Goal: Task Accomplishment & Management: Use online tool/utility

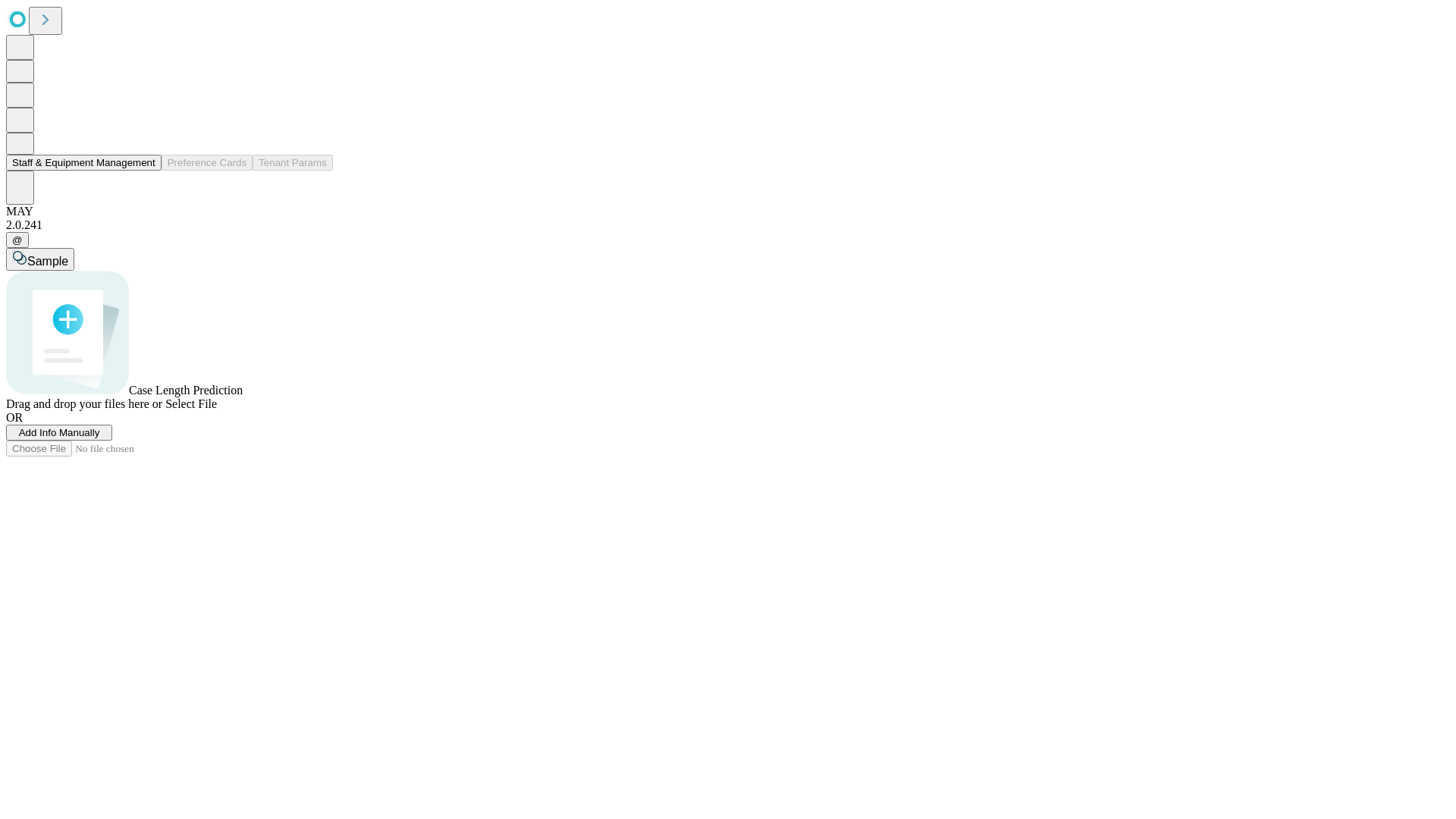
click at [145, 170] on button "Staff & Equipment Management" at bounding box center [84, 162] width 155 height 16
